Goal: Task Accomplishment & Management: Use online tool/utility

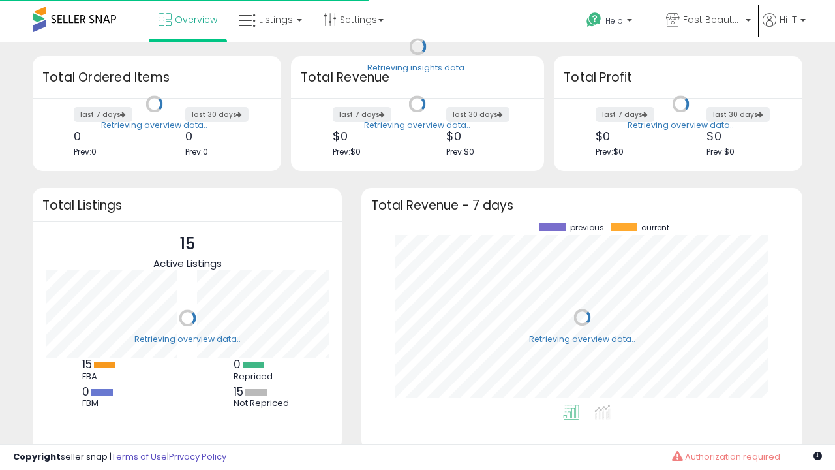
scroll to position [181, 415]
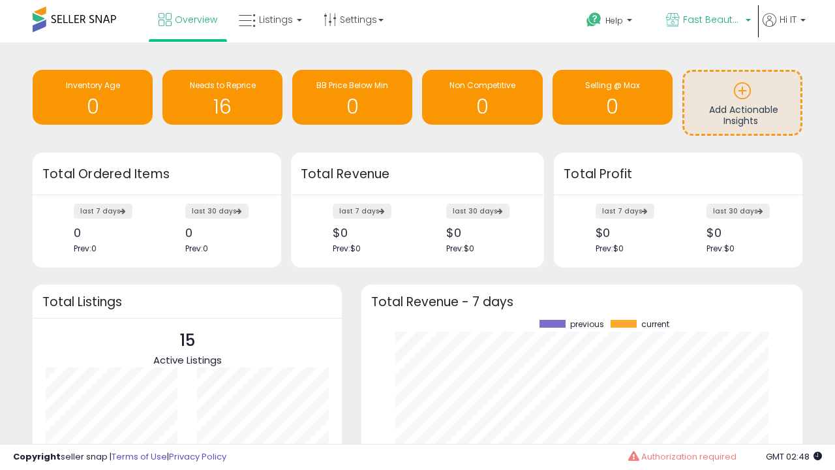
click at [708, 21] on span "Fast Beauty ([GEOGRAPHIC_DATA])" at bounding box center [712, 19] width 59 height 13
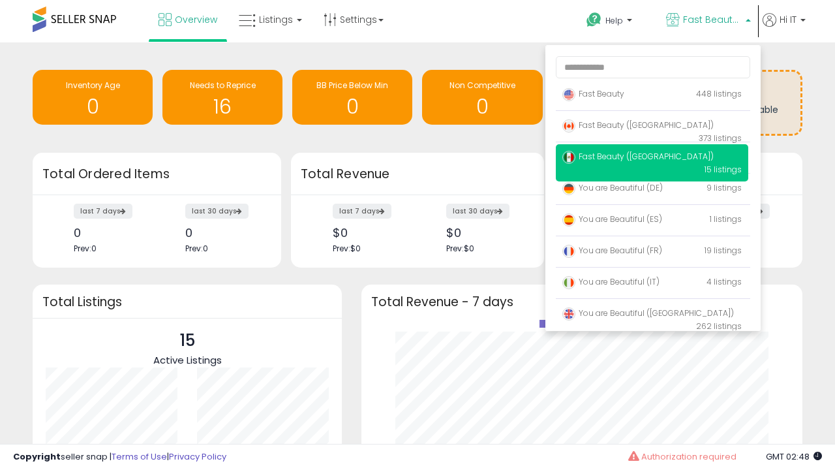
click at [652, 127] on span "Fast Beauty ([GEOGRAPHIC_DATA])" at bounding box center [638, 124] width 151 height 11
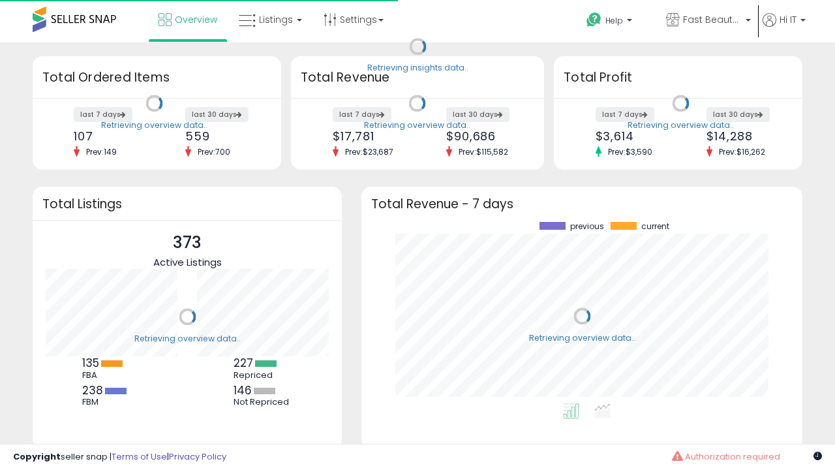
scroll to position [181, 415]
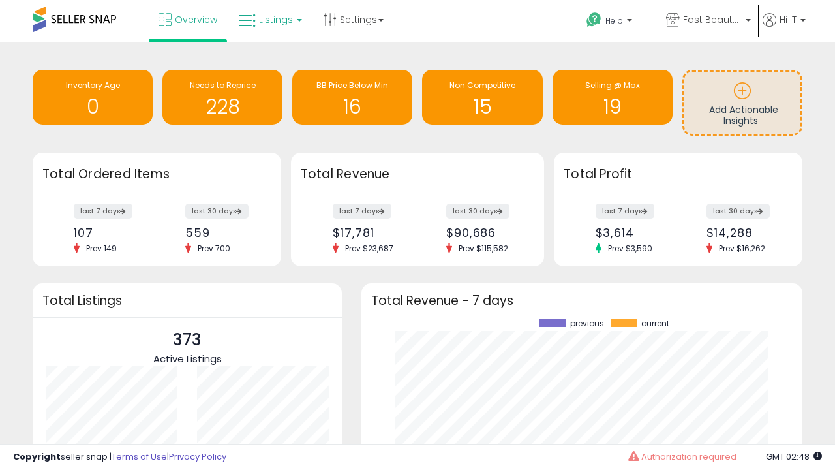
click at [269, 20] on span "Listings" at bounding box center [276, 19] width 34 height 13
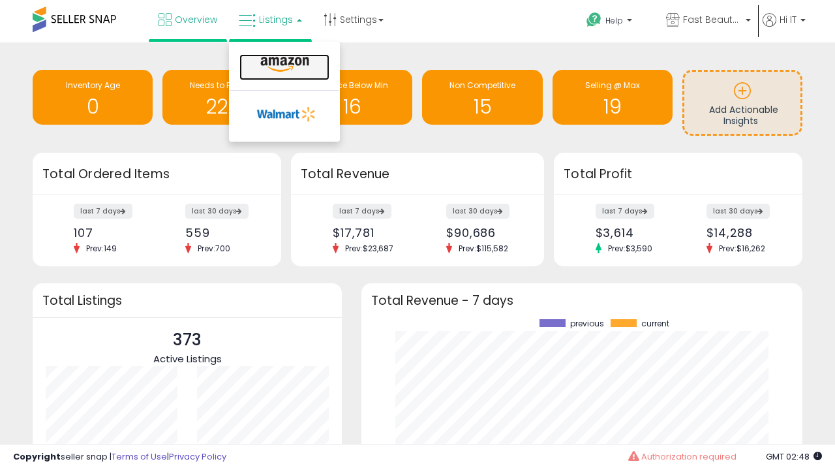
click at [283, 65] on icon at bounding box center [285, 64] width 57 height 17
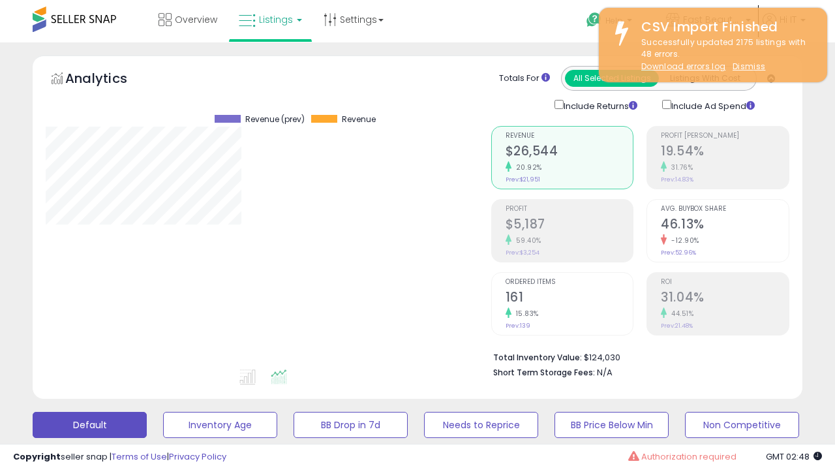
scroll to position [268, 445]
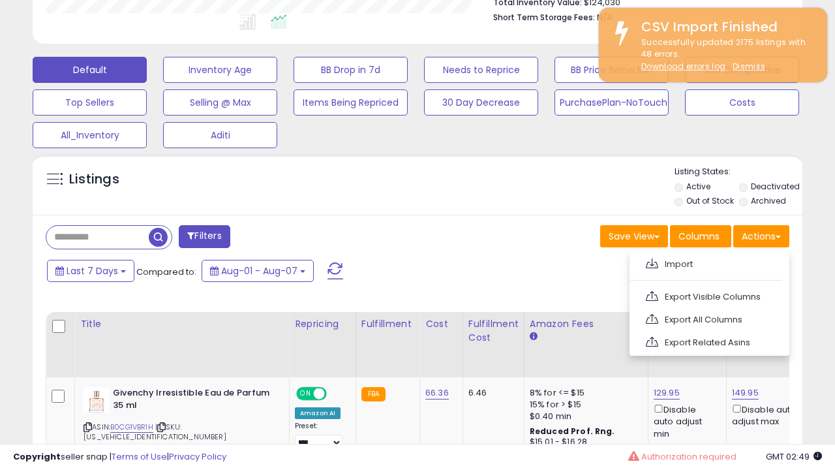
click at [652, 262] on span at bounding box center [652, 263] width 12 height 10
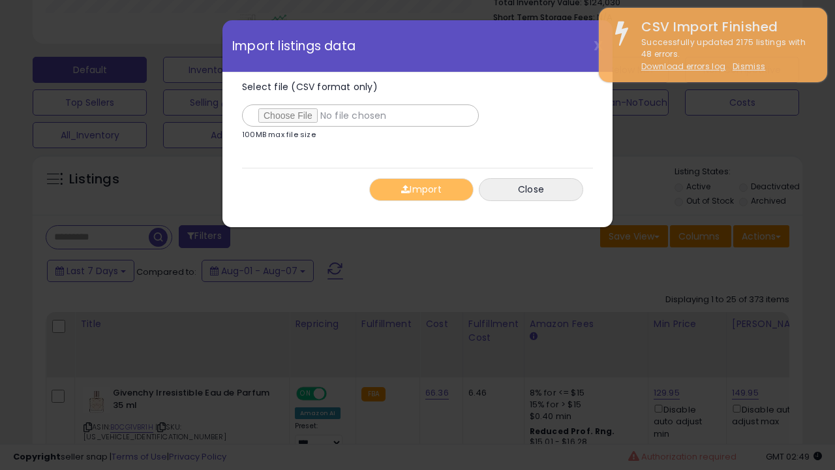
type input "**********"
click at [421, 189] on button "Import" at bounding box center [421, 189] width 104 height 23
